Goal: Task Accomplishment & Management: Use online tool/utility

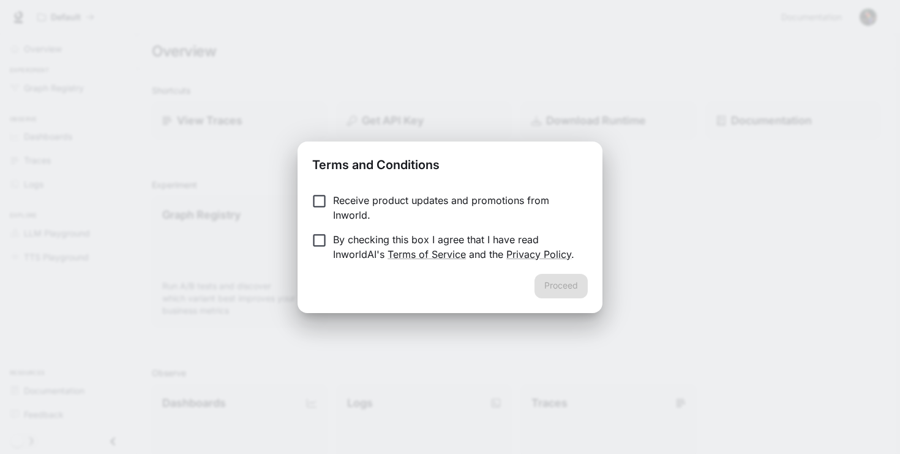
click at [544, 285] on div "Proceed" at bounding box center [450, 293] width 305 height 39
click at [556, 285] on button "Proceed" at bounding box center [561, 286] width 53 height 24
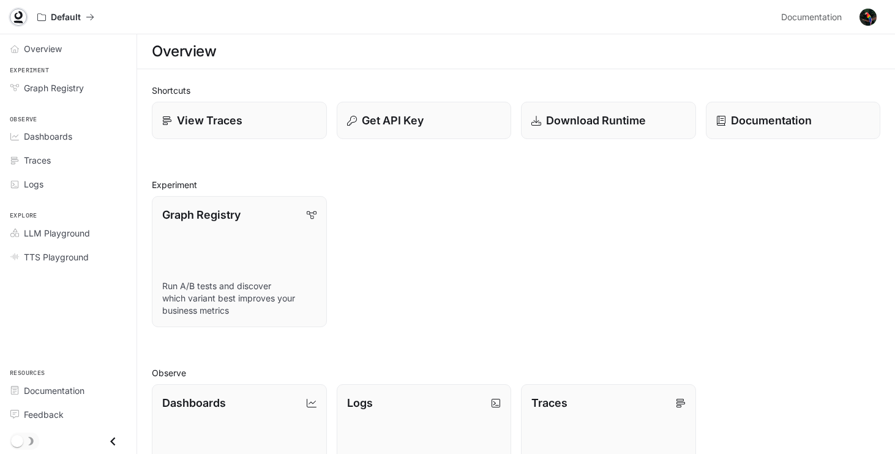
click at [18, 13] on icon at bounding box center [18, 17] width 12 height 12
click at [64, 44] on div "Overview" at bounding box center [75, 48] width 102 height 13
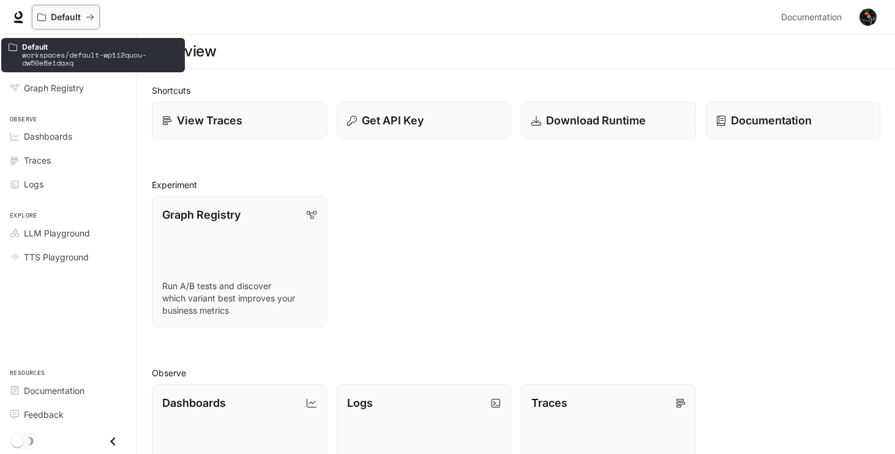
click at [77, 18] on p "Default" at bounding box center [66, 17] width 30 height 10
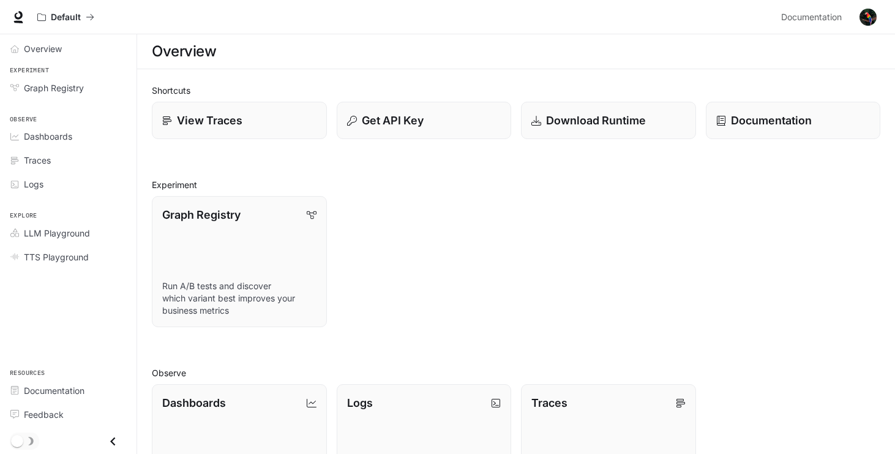
click at [868, 17] on img "button" at bounding box center [868, 17] width 17 height 17
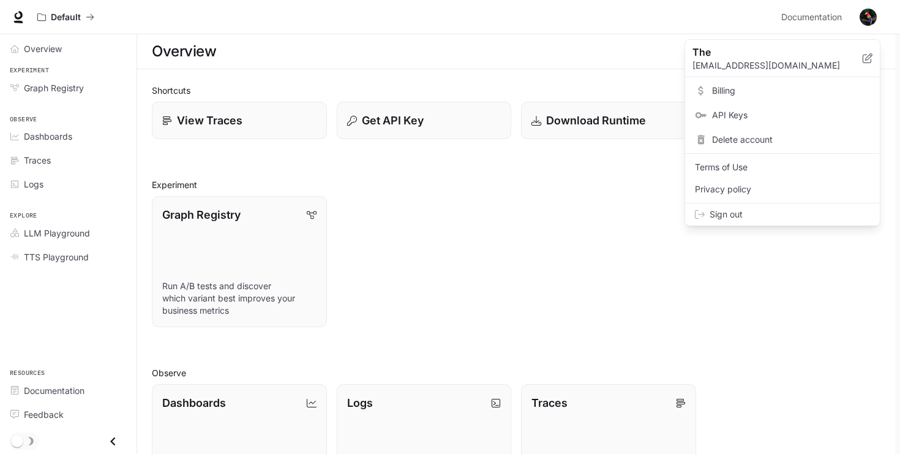
click at [823, 17] on div at bounding box center [450, 227] width 900 height 454
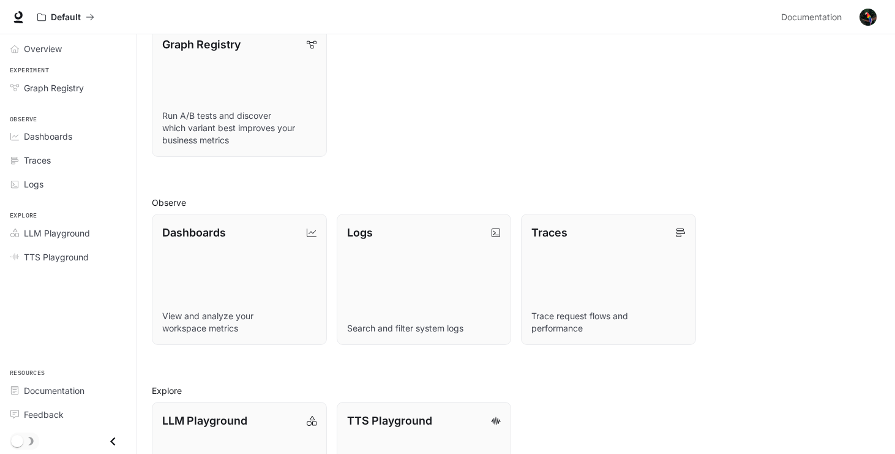
scroll to position [264, 0]
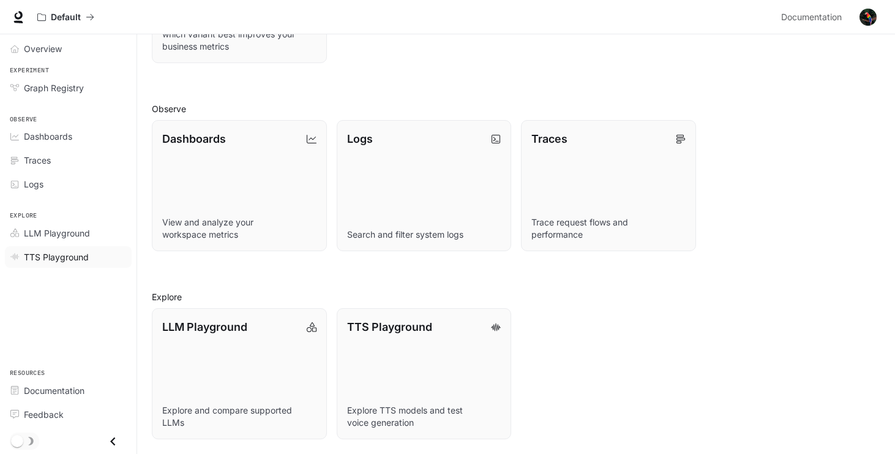
click at [70, 257] on span "TTS Playground" at bounding box center [56, 256] width 65 height 13
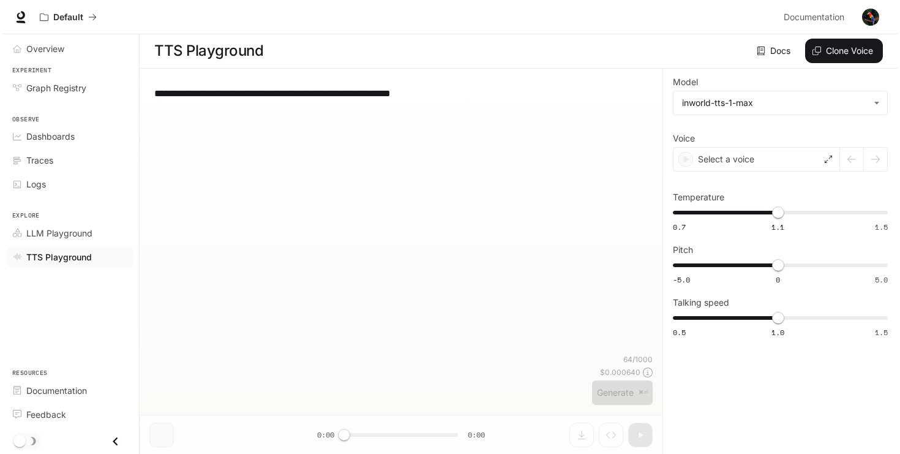
scroll to position [1, 0]
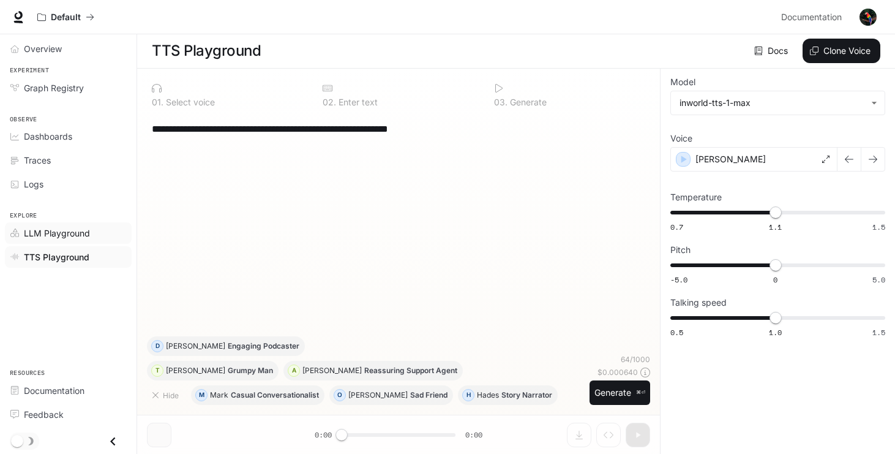
click at [65, 235] on span "LLM Playground" at bounding box center [57, 233] width 66 height 13
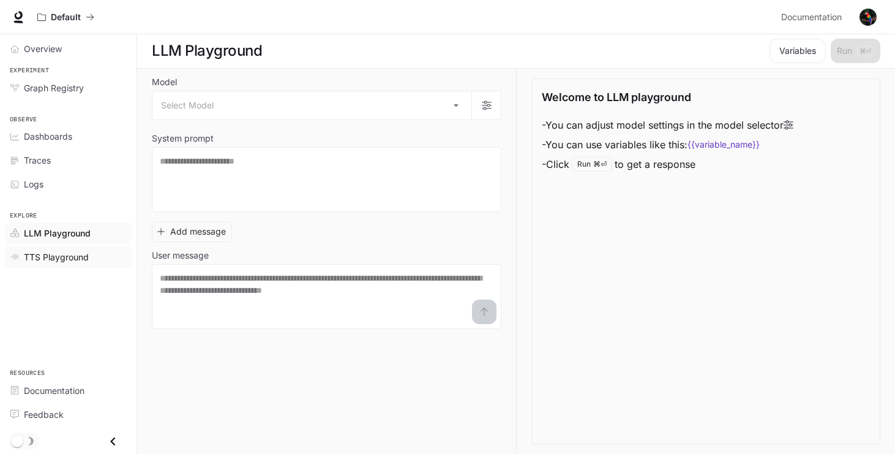
click at [57, 255] on span "TTS Playground" at bounding box center [56, 256] width 65 height 13
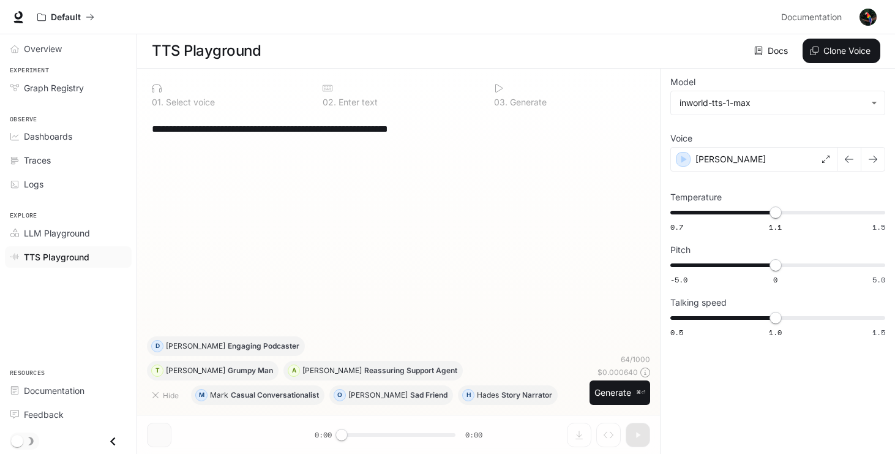
click at [861, 10] on button "button" at bounding box center [868, 17] width 24 height 24
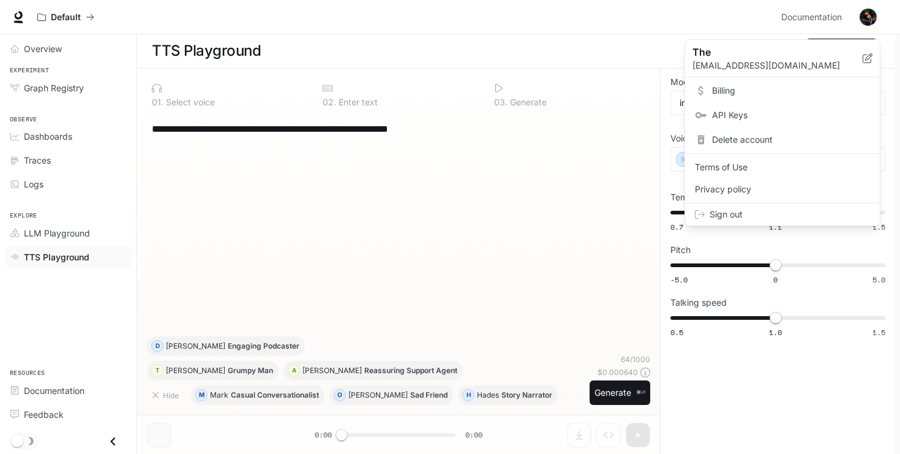
click at [711, 214] on span "Sign out" at bounding box center [790, 214] width 160 height 12
